Goal: Transaction & Acquisition: Purchase product/service

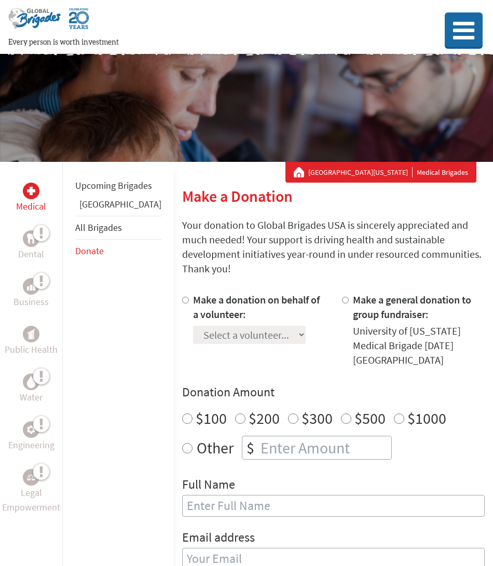
click at [60, 13] on img at bounding box center [34, 22] width 52 height 29
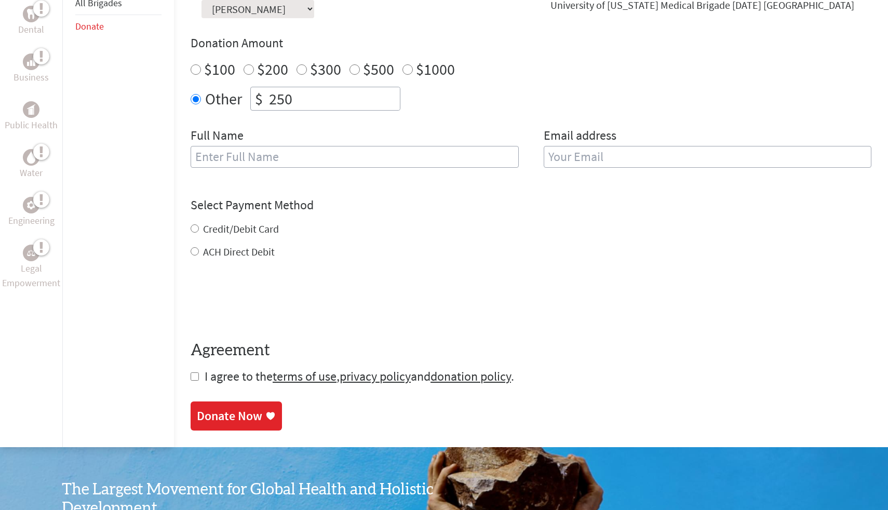
scroll to position [360, 0]
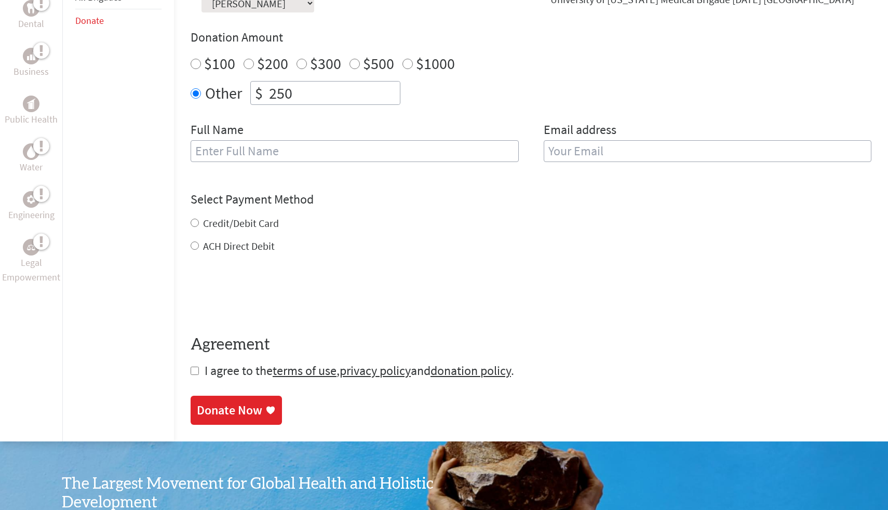
click at [226, 222] on label "Credit/Debit Card" at bounding box center [241, 222] width 76 height 13
click at [199, 222] on input "Credit/Debit Card" at bounding box center [195, 223] width 8 height 8
radio input "true"
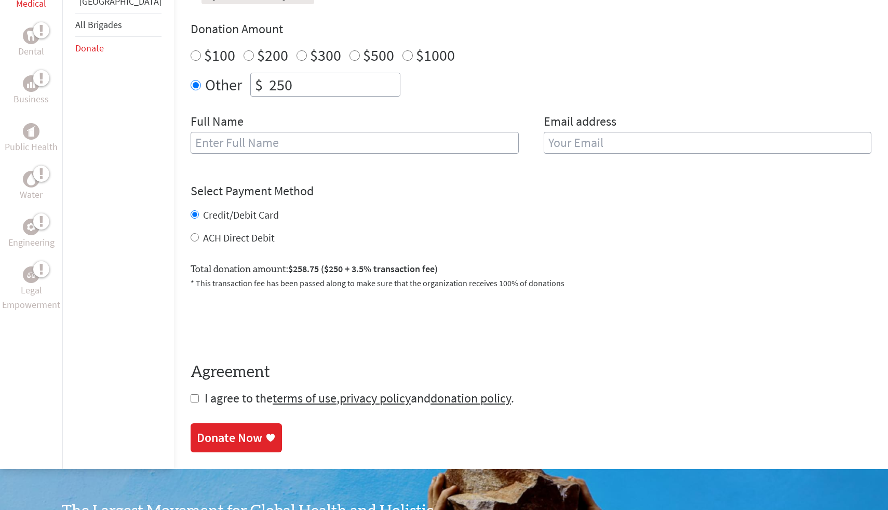
scroll to position [369, 0]
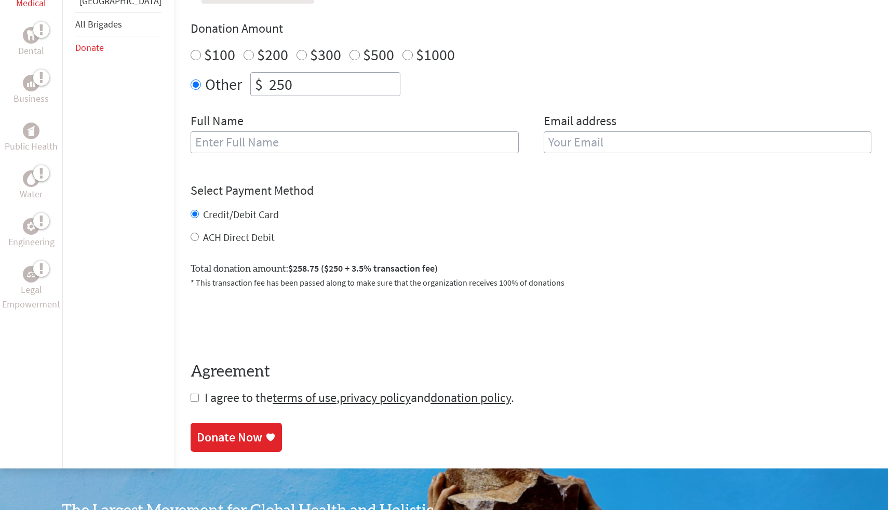
click at [228, 229] on div "Credit/Debit Card ACH Direct Debit" at bounding box center [531, 225] width 681 height 37
click at [229, 235] on label "ACH Direct Debit" at bounding box center [239, 236] width 72 height 13
click at [199, 235] on input "ACH Direct Debit" at bounding box center [195, 237] width 8 height 8
radio input "true"
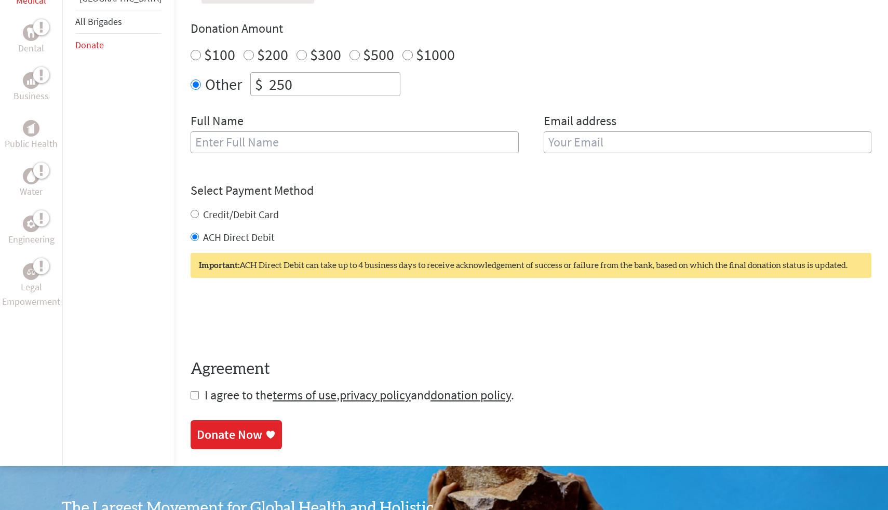
click at [244, 210] on label "Credit/Debit Card" at bounding box center [241, 214] width 76 height 13
click at [199, 210] on input "Credit/Debit Card" at bounding box center [195, 214] width 8 height 8
radio input "true"
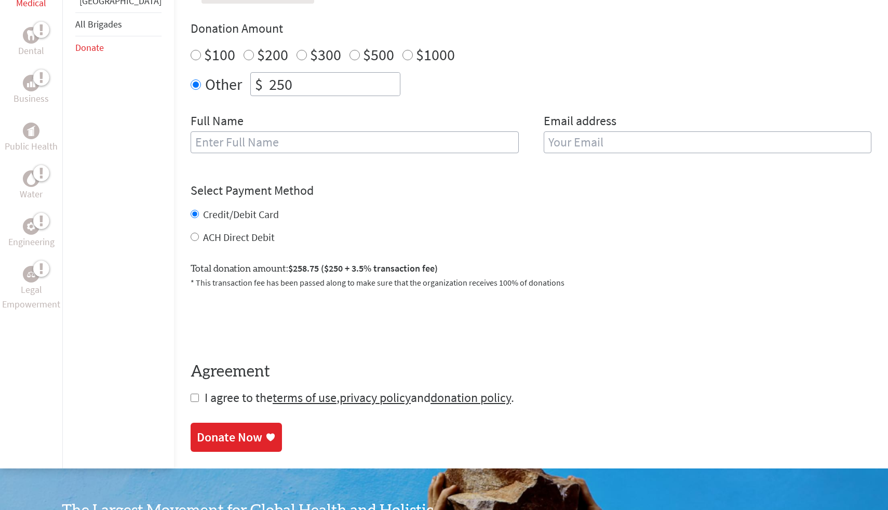
click at [276, 139] on input "text" at bounding box center [355, 142] width 328 height 22
type input "[PERSON_NAME]"
type input "g"
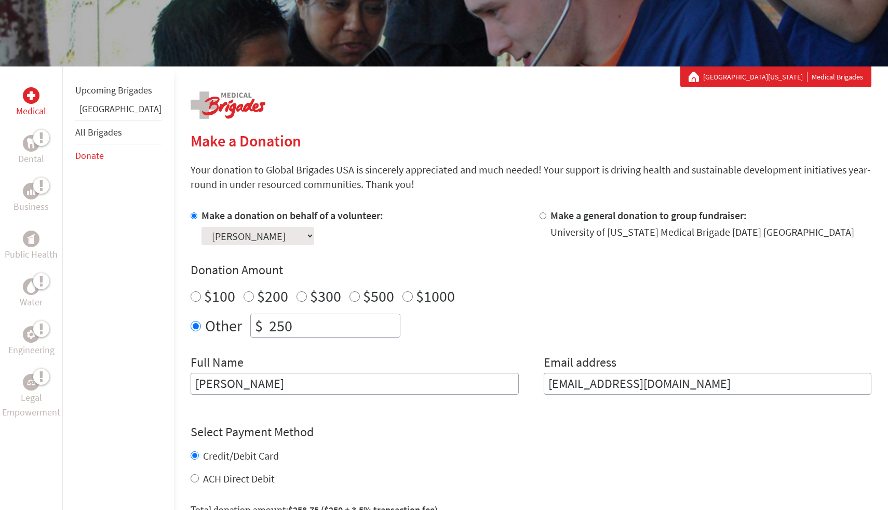
scroll to position [113, 0]
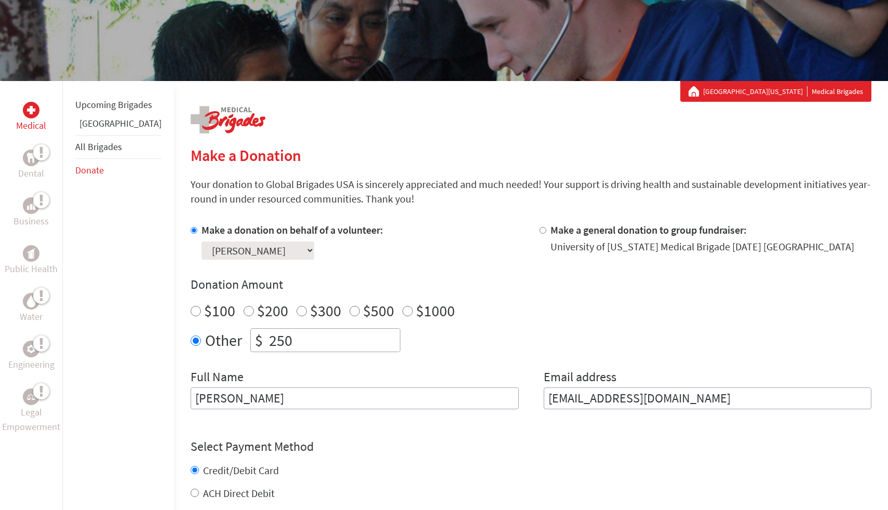
type input "[EMAIL_ADDRESS][DOMAIN_NAME]"
click at [518, 137] on div "Make a Donation Your donation to Global Brigades USA is sincerely appreciated a…" at bounding box center [531, 415] width 681 height 618
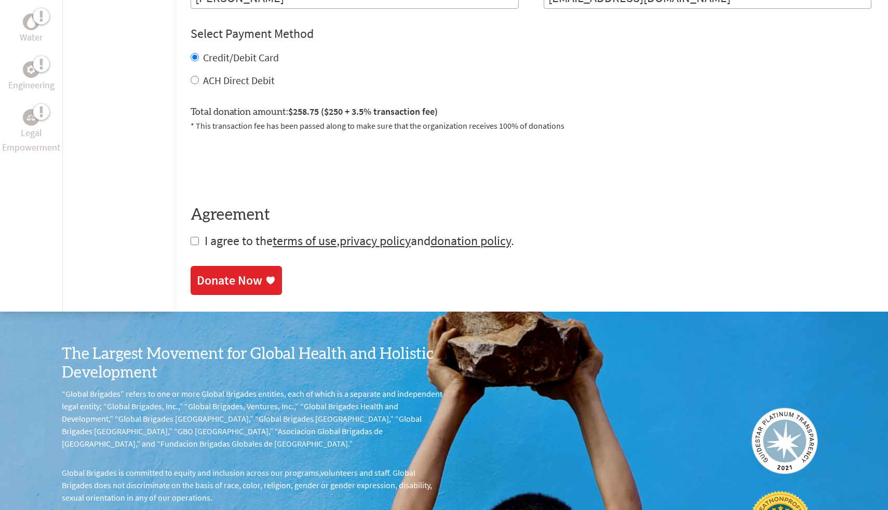
scroll to position [523, 0]
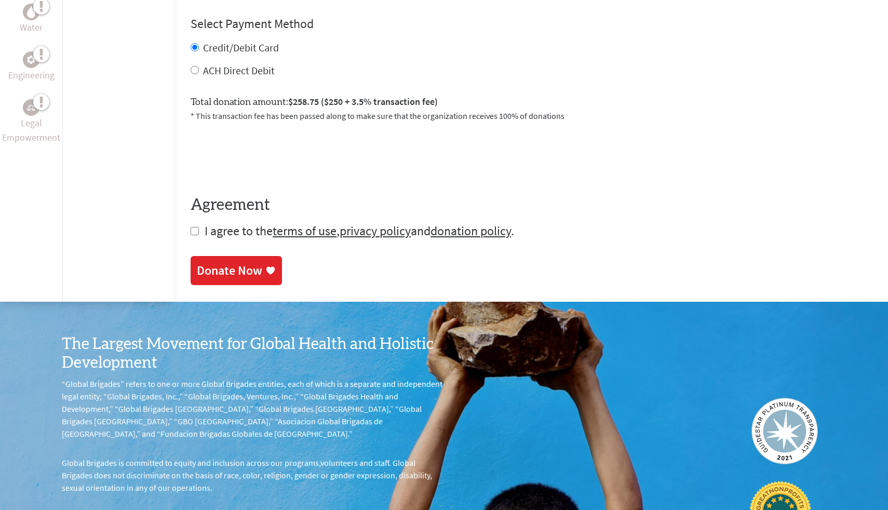
click at [191, 232] on input "checkbox" at bounding box center [195, 231] width 8 height 8
checkbox input "true"
click at [197, 264] on div "Donate Now" at bounding box center [229, 271] width 65 height 17
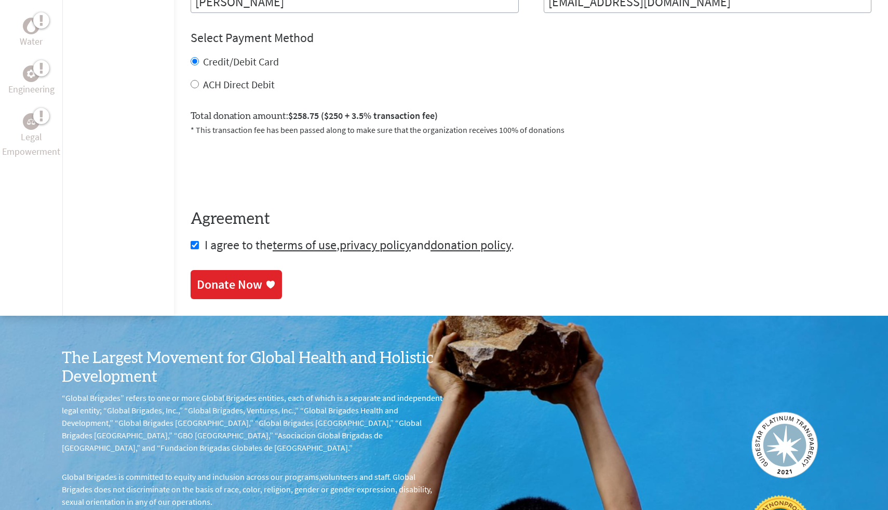
scroll to position [515, 0]
